Goal: Task Accomplishment & Management: Complete application form

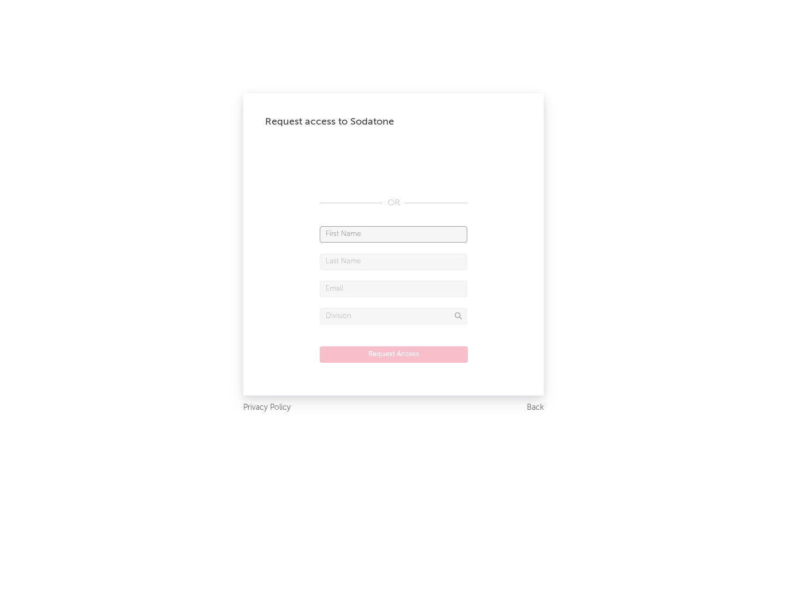
click at [393, 234] on input "text" at bounding box center [394, 234] width 148 height 16
type input "[PERSON_NAME]"
click at [393, 261] on input "text" at bounding box center [394, 262] width 148 height 16
type input "[PERSON_NAME]"
click at [393, 289] on input "text" at bounding box center [394, 289] width 148 height 16
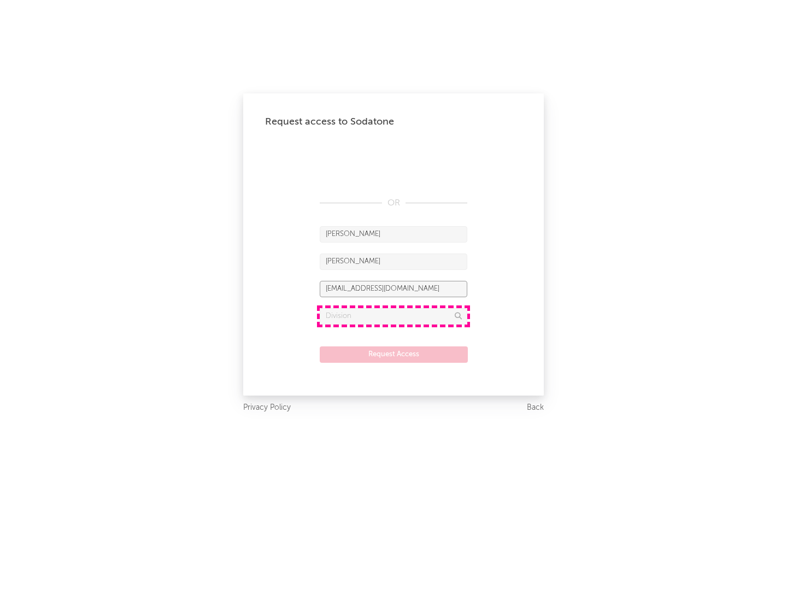
type input "[EMAIL_ADDRESS][DOMAIN_NAME]"
click at [393, 316] on input "text" at bounding box center [394, 316] width 148 height 16
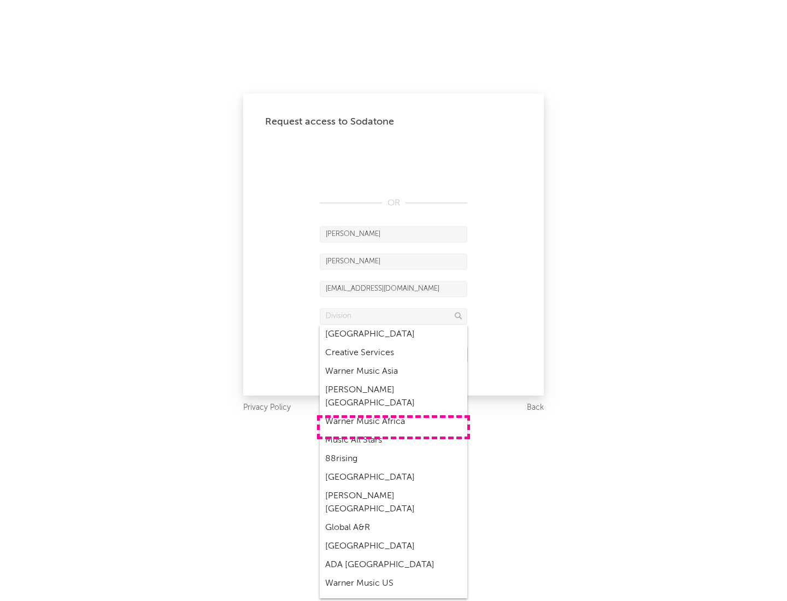
click at [393, 431] on div "Music All Stars" at bounding box center [394, 440] width 148 height 19
type input "Music All Stars"
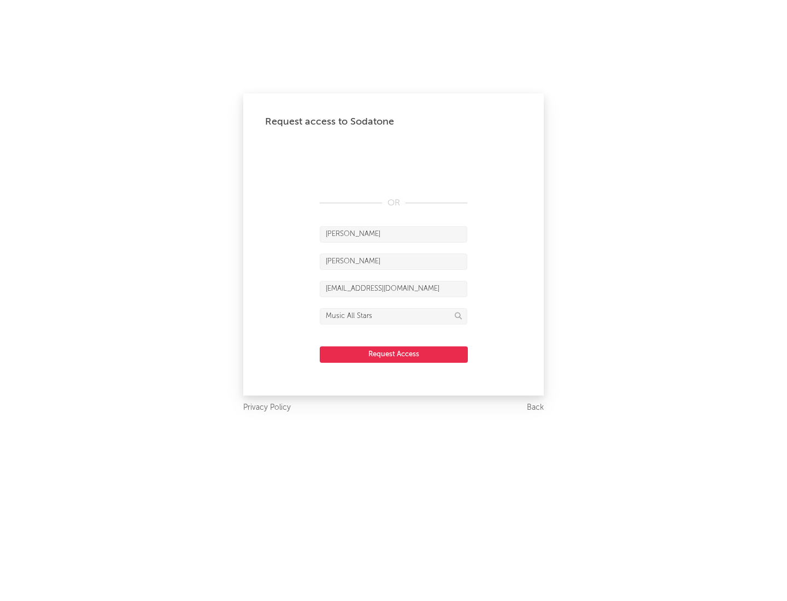
click at [393, 354] on button "Request Access" at bounding box center [394, 354] width 148 height 16
